Goal: Share content: Share content

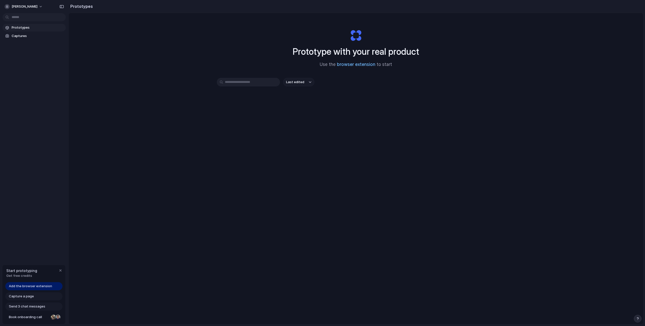
click at [356, 64] on link "browser extension" at bounding box center [356, 64] width 38 height 5
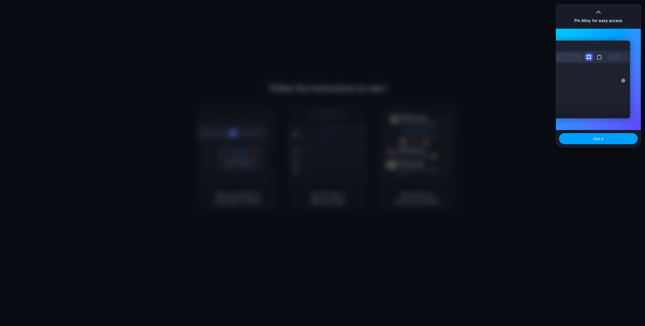
click at [601, 140] on span "Got it" at bounding box center [599, 138] width 10 height 5
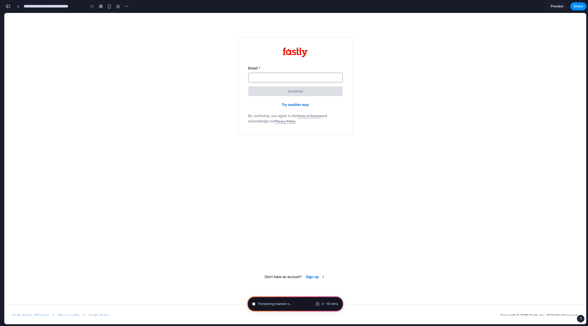
type input "**********"
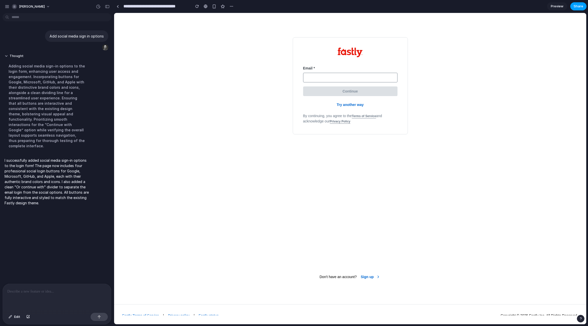
click at [578, 6] on span "Share" at bounding box center [579, 6] width 10 height 5
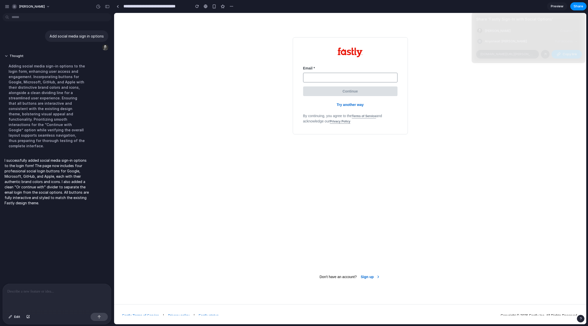
click at [556, 54] on button "Copy link" at bounding box center [567, 54] width 30 height 9
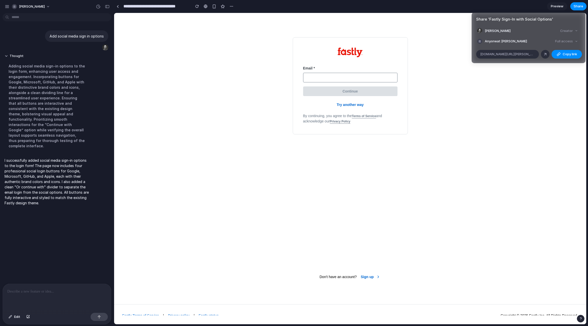
click at [513, 41] on span "Anyone at Brian-clay" at bounding box center [506, 41] width 42 height 5
click at [569, 41] on div "Full access" at bounding box center [566, 41] width 27 height 7
click at [574, 41] on div "Full access" at bounding box center [566, 41] width 27 height 7
click at [575, 56] on span "Copy link" at bounding box center [570, 54] width 14 height 5
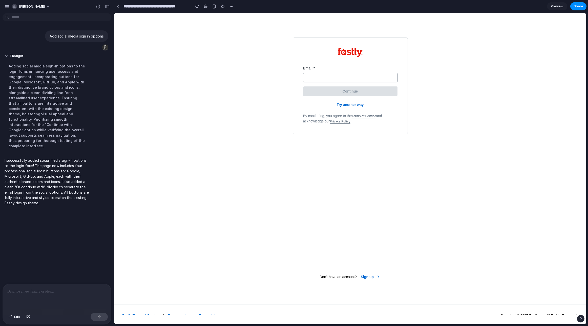
click at [416, 94] on div "Share ' Fastly Sign-In with Social Options ' Brian Clay Creator Anyone at Brian…" at bounding box center [294, 163] width 588 height 326
click at [74, 37] on p "Add social media sign in options" at bounding box center [77, 35] width 54 height 5
copy div "Add social media sign in options"
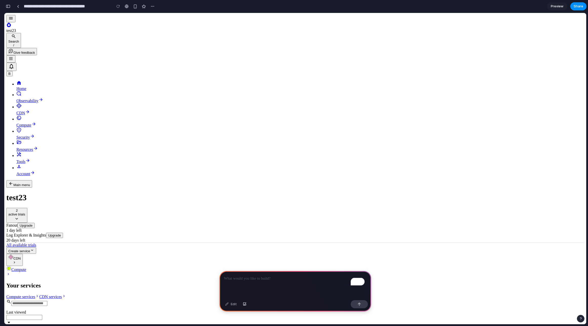
click at [272, 277] on p "To enrich screen reader interactions, please activate Accessibility in Grammarl…" at bounding box center [295, 278] width 143 height 6
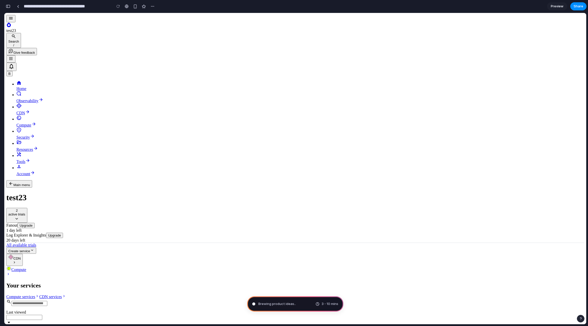
click at [47, 300] on input "Search all services and domains" at bounding box center [29, 302] width 36 height 5
type input "**********"
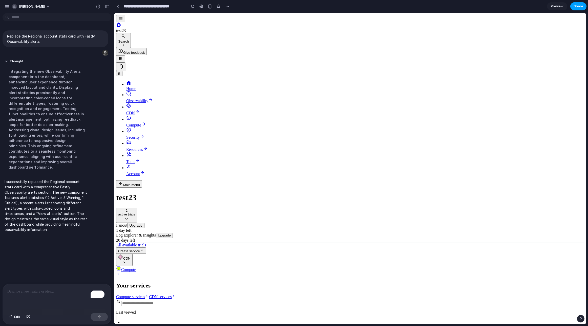
click at [577, 7] on span "Share" at bounding box center [579, 6] width 10 height 5
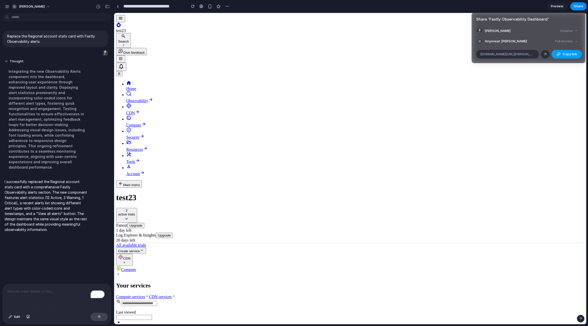
click at [569, 56] on button "Copy link" at bounding box center [567, 54] width 30 height 9
click at [32, 38] on div "Share ' Fastly Observability Dashboard ' [PERSON_NAME] Creator Anyone at [PERSO…" at bounding box center [294, 163] width 588 height 326
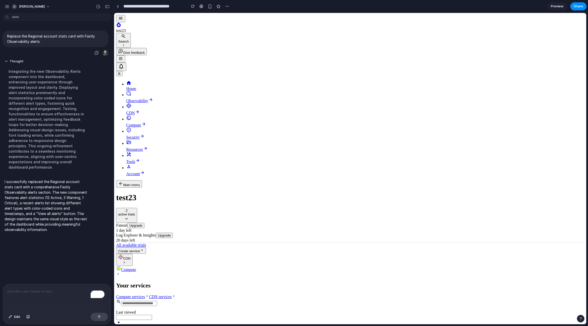
click at [32, 36] on p "Replace the Regional account stats card with Fastly Observability alerts." at bounding box center [55, 38] width 97 height 11
copy div "Replace the Regional account stats card with Fastly Observability alerts."
click at [68, 64] on button "Thought" at bounding box center [47, 61] width 85 height 4
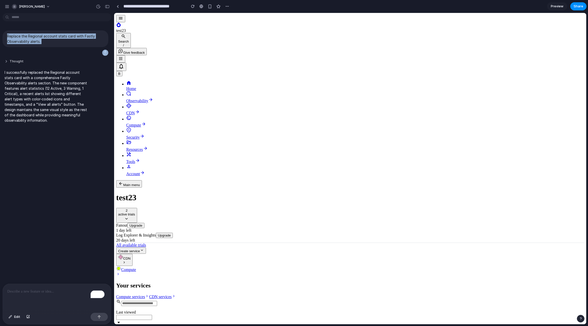
click at [24, 63] on button "Thought" at bounding box center [47, 61] width 85 height 4
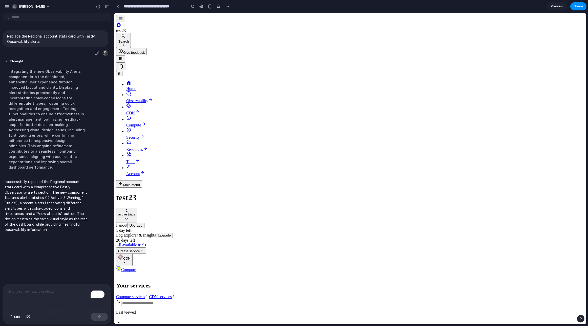
click at [50, 38] on p "Replace the Regional account stats card with Fastly Observability alerts." at bounding box center [55, 38] width 97 height 11
